Goal: Task Accomplishment & Management: Use online tool/utility

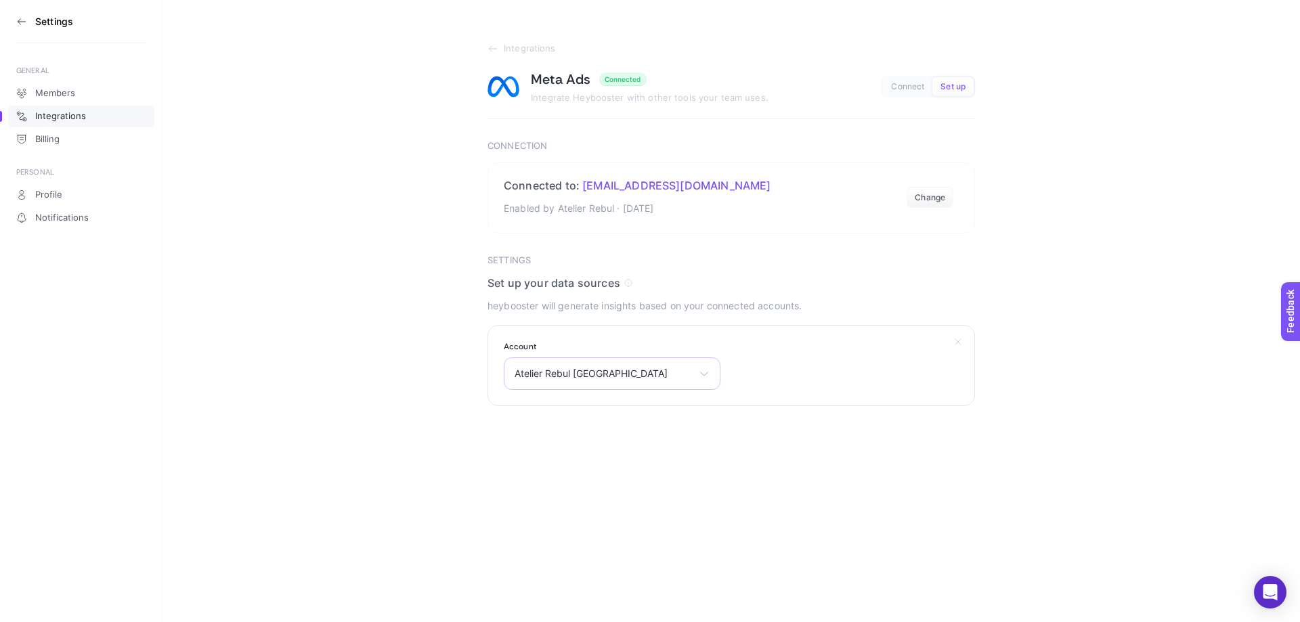
click at [670, 386] on div "Atelier Rebul Türkiye Atelier Rebul Türkiye Atelier Rebul Trendyol Atelier Rebu…" at bounding box center [612, 373] width 217 height 32
drag, startPoint x: 554, startPoint y: 482, endPoint x: 556, endPoint y: 499, distance: 17.0
click at [556, 499] on ul "Atelier Rebul Türkiye Atelier Rebul Trendyol Atelier Rebul Hepsiburada Rebul Da…" at bounding box center [611, 466] width 215 height 92
click at [556, 406] on html "Settings GENERAL Members Integrations Billing PERSONAL Profile Notifications In…" at bounding box center [650, 203] width 1300 height 406
click at [579, 372] on span "Atelier Rebul [GEOGRAPHIC_DATA]" at bounding box center [603, 373] width 179 height 11
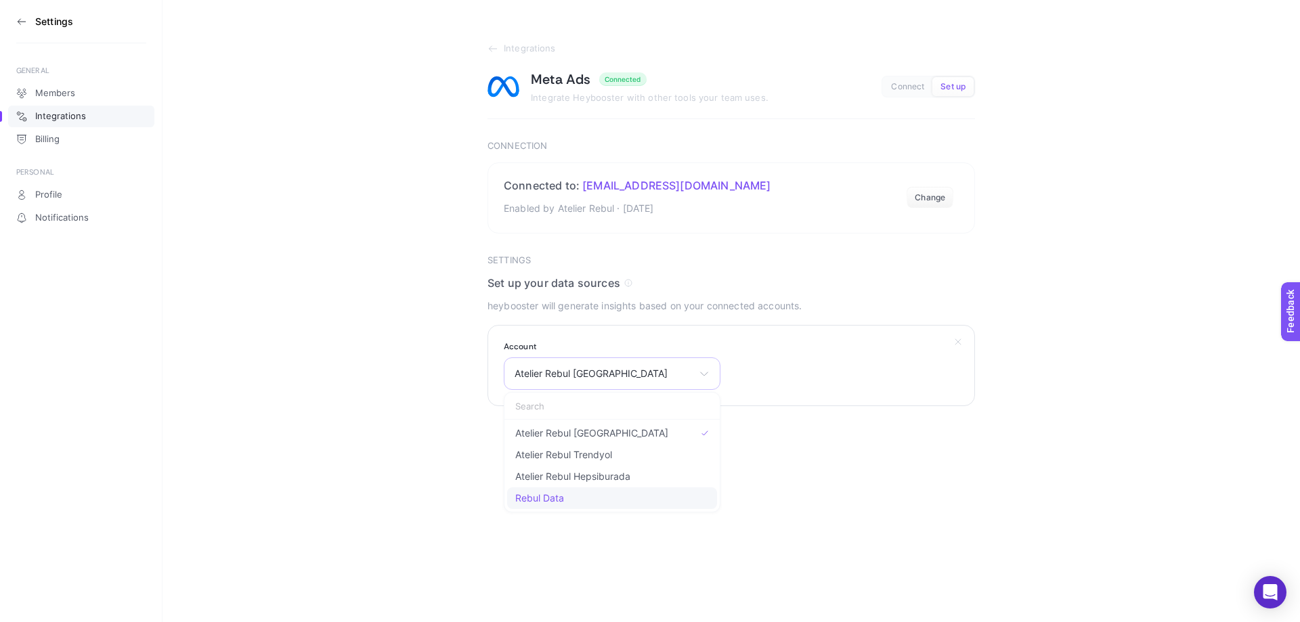
click at [548, 490] on li "Rebul Data" at bounding box center [612, 498] width 210 height 22
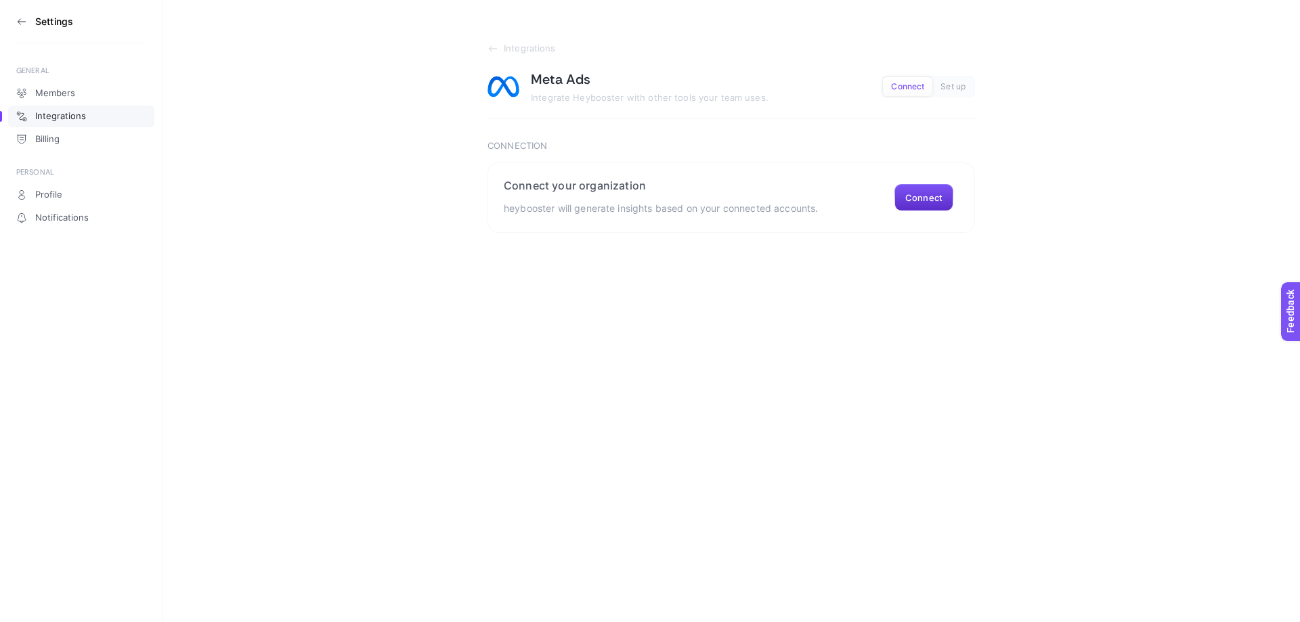
click at [418, 233] on html "Settings GENERAL Members Integrations Billing PERSONAL Profile Notifications In…" at bounding box center [650, 116] width 1300 height 233
click at [930, 196] on button "Connect" at bounding box center [923, 197] width 59 height 27
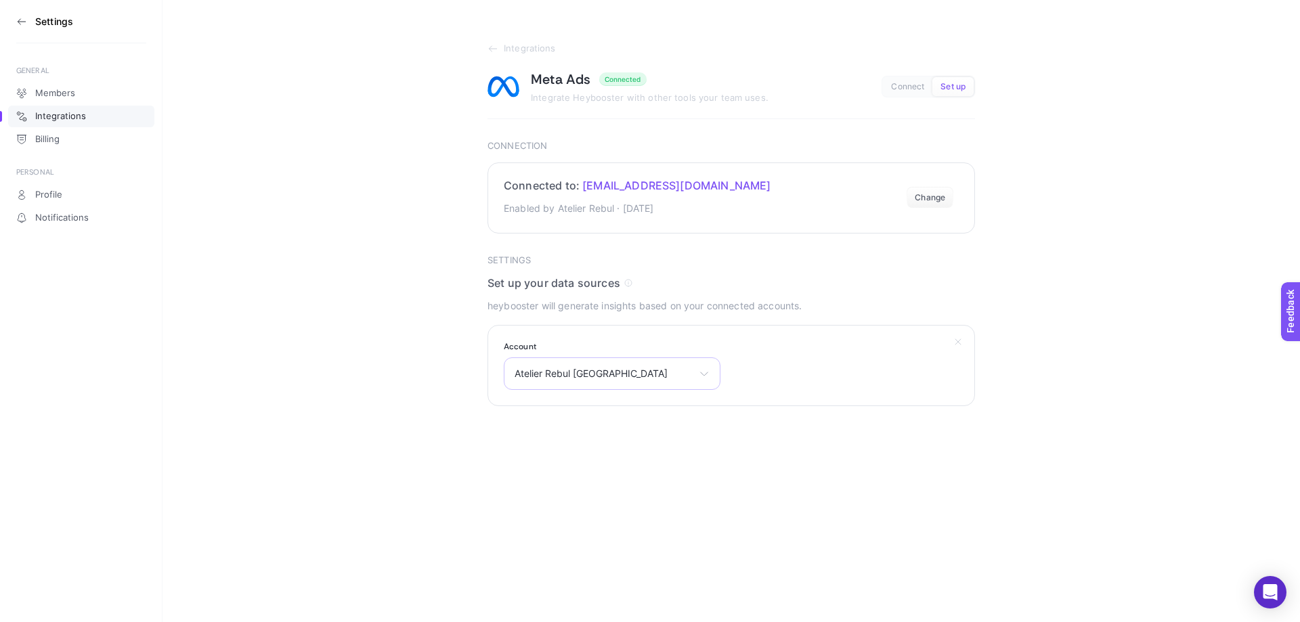
click at [575, 380] on div "Atelier Rebul [GEOGRAPHIC_DATA] Atelier Rebul [GEOGRAPHIC_DATA] Atelier Rebul T…" at bounding box center [612, 373] width 217 height 32
click at [706, 388] on div "Atelier Rebul [GEOGRAPHIC_DATA] Atelier Rebul [GEOGRAPHIC_DATA] Atelier Rebul T…" at bounding box center [612, 373] width 217 height 32
click at [628, 524] on li "Atelier Rebul - Humble" at bounding box center [612, 520] width 210 height 22
click at [537, 429] on button "Submit" at bounding box center [513, 441] width 52 height 27
